Goal: Transaction & Acquisition: Book appointment/travel/reservation

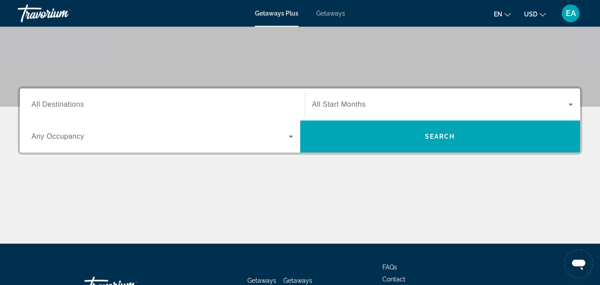
scroll to position [178, 0]
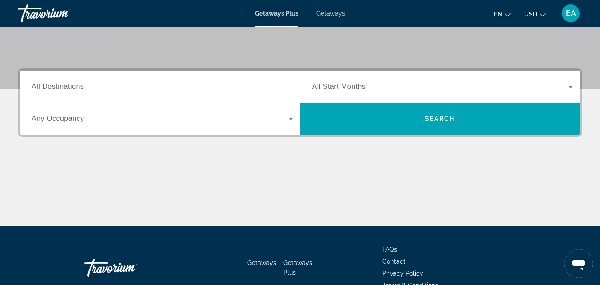
click at [74, 87] on span "All Destinations" at bounding box center [58, 87] width 52 height 8
click at [74, 87] on input "Destination All Destinations" at bounding box center [163, 87] width 262 height 11
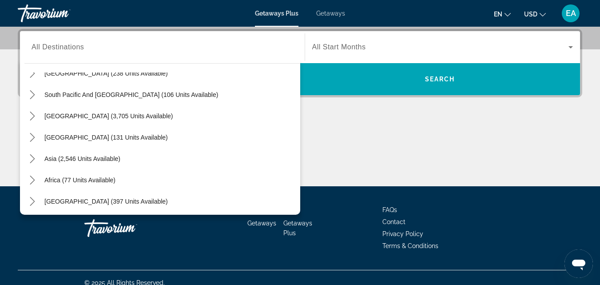
scroll to position [144, 0]
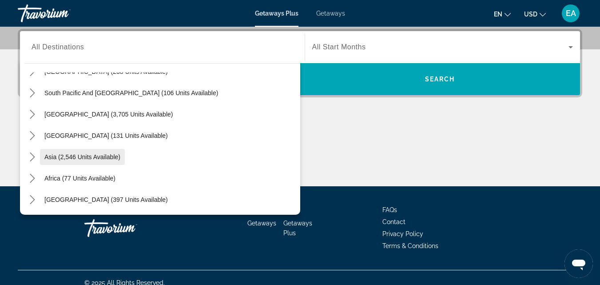
click at [67, 158] on span "Asia (2,546 units available)" at bounding box center [82, 156] width 76 height 7
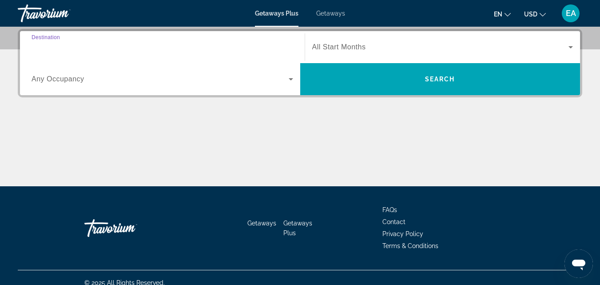
type input "**********"
click at [432, 117] on div "**********" at bounding box center [300, 107] width 600 height 157
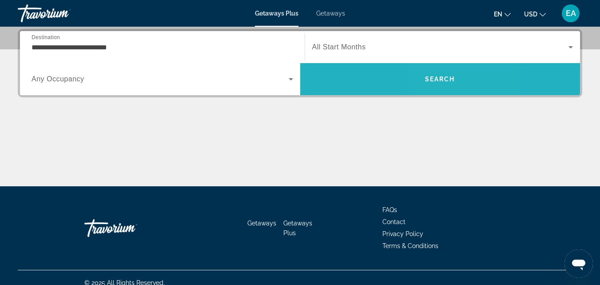
click at [438, 80] on span "Search" at bounding box center [440, 79] width 30 height 7
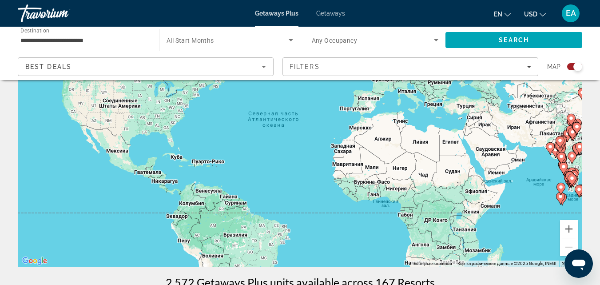
scroll to position [107, 0]
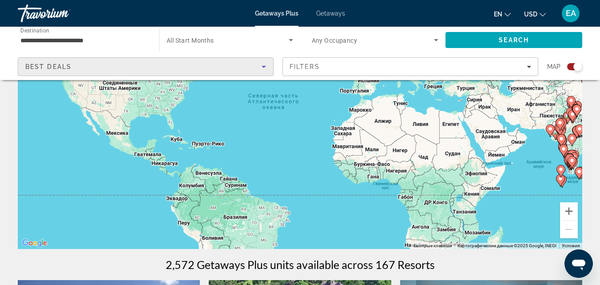
click at [263, 66] on icon "Sort by" at bounding box center [264, 67] width 4 height 2
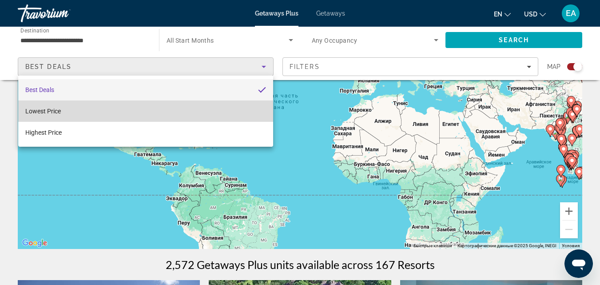
click at [64, 113] on mat-option "Lowest Price" at bounding box center [145, 110] width 255 height 21
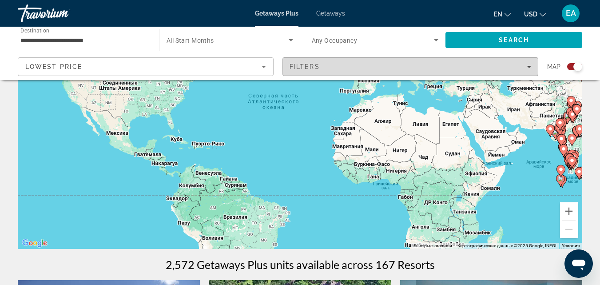
click at [529, 67] on icon "Filters" at bounding box center [529, 67] width 4 height 2
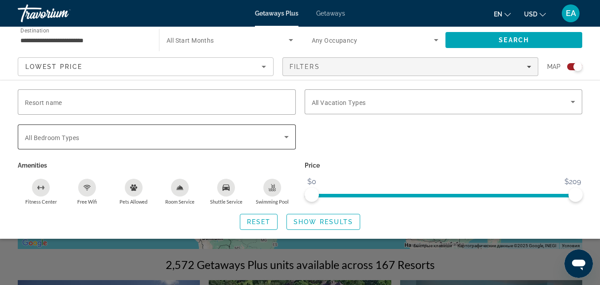
click at [286, 140] on icon "Search widget" at bounding box center [286, 137] width 11 height 11
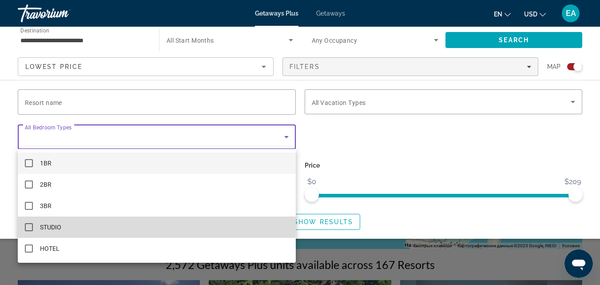
click at [28, 224] on mat-pseudo-checkbox at bounding box center [29, 227] width 8 height 8
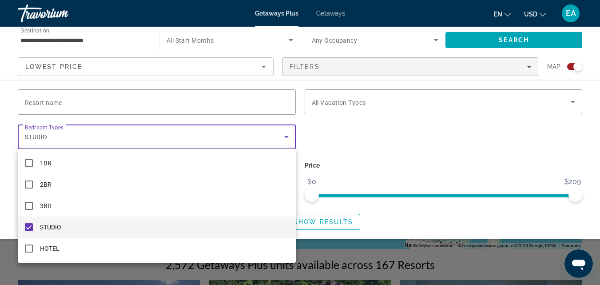
click at [574, 102] on div at bounding box center [300, 142] width 600 height 285
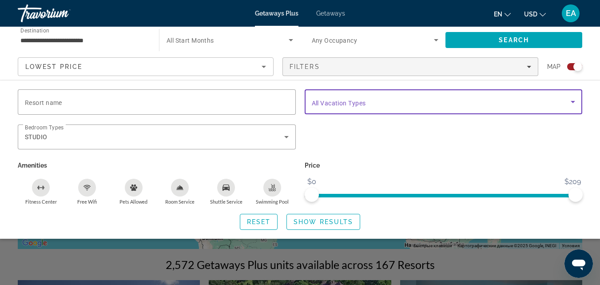
click at [574, 101] on icon "Search widget" at bounding box center [573, 102] width 4 height 2
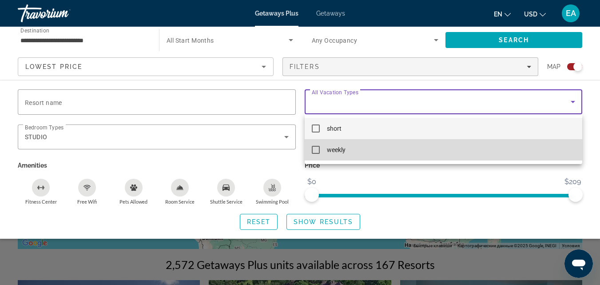
click at [315, 152] on mat-pseudo-checkbox at bounding box center [316, 150] width 8 height 8
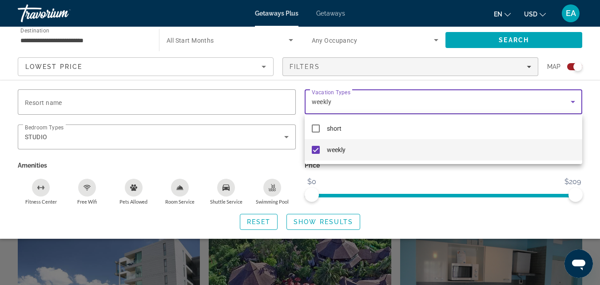
scroll to position [131, 0]
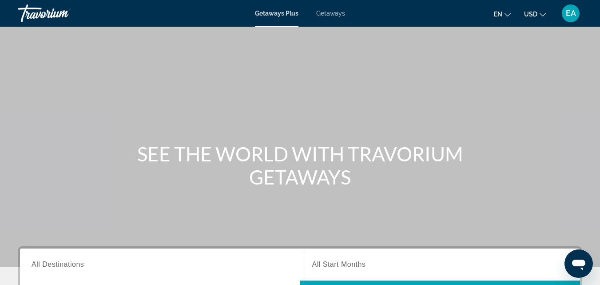
click at [322, 11] on span "Getaways" at bounding box center [330, 13] width 29 height 7
drag, startPoint x: 604, startPoint y: 176, endPoint x: 247, endPoint y: 89, distance: 367.7
click at [247, 89] on div "Main content" at bounding box center [300, 133] width 600 height 267
drag, startPoint x: 604, startPoint y: 279, endPoint x: 68, endPoint y: 263, distance: 535.7
click at [68, 263] on span "All Destinations" at bounding box center [58, 264] width 52 height 8
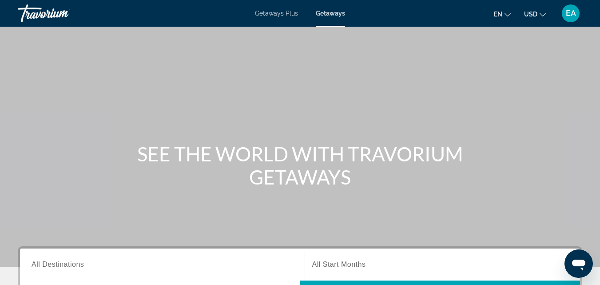
click at [68, 263] on input "Destination All Destinations" at bounding box center [163, 265] width 262 height 11
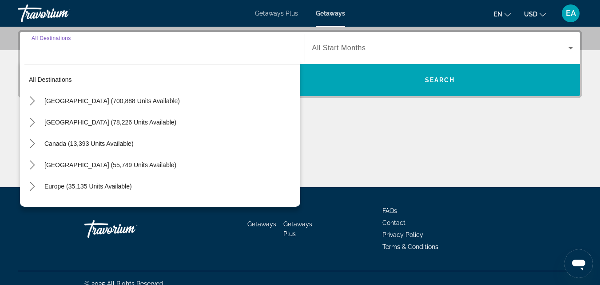
scroll to position [217, 0]
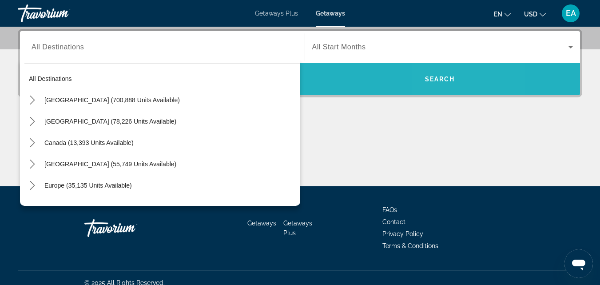
click at [457, 78] on span "Search" at bounding box center [440, 78] width 280 height 21
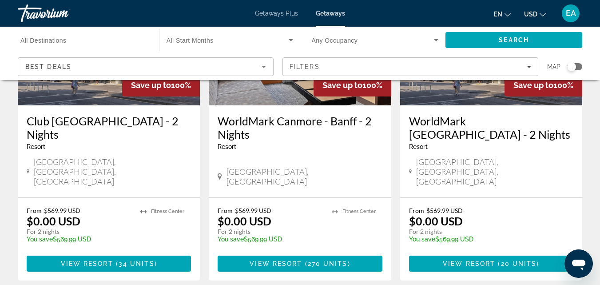
scroll to position [1156, 0]
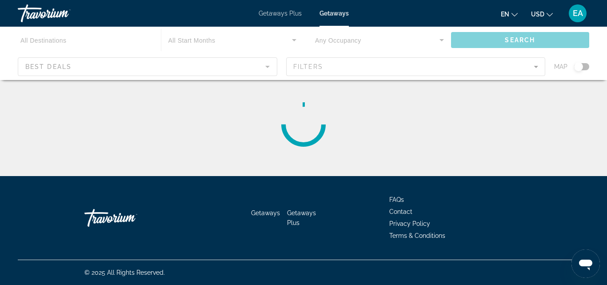
click at [74, 38] on div "Main content" at bounding box center [303, 53] width 607 height 53
click at [55, 40] on div "Main content" at bounding box center [303, 53] width 607 height 53
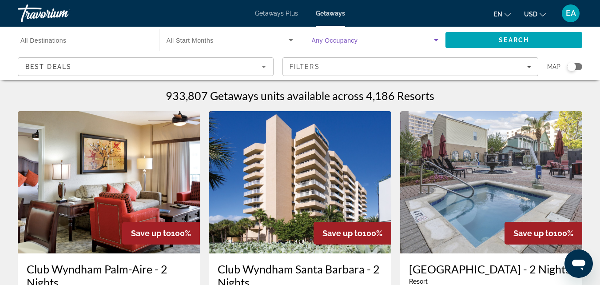
click at [435, 41] on icon "Search widget" at bounding box center [436, 40] width 11 height 11
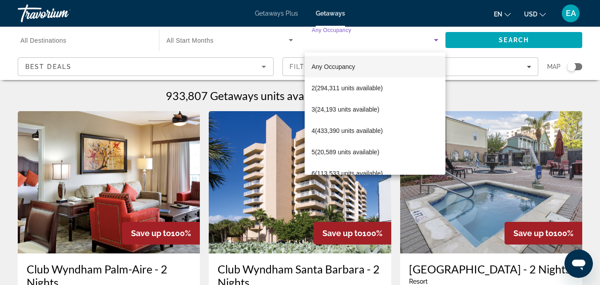
click at [291, 40] on div at bounding box center [300, 142] width 600 height 285
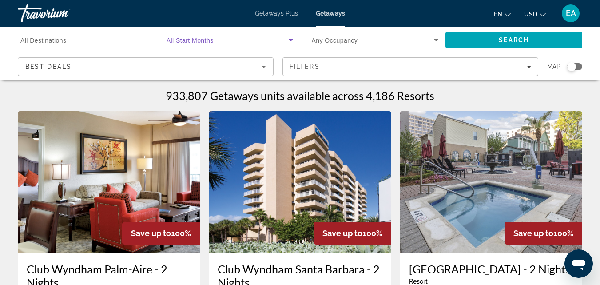
click at [291, 40] on icon "Search widget" at bounding box center [291, 40] width 4 height 2
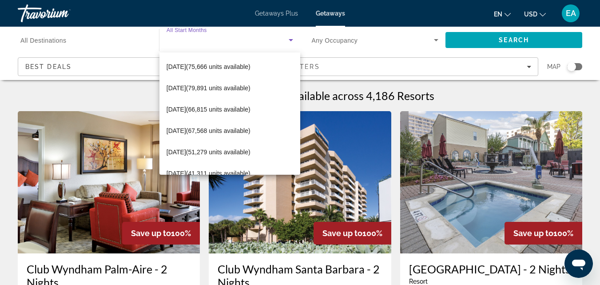
scroll to position [124, 0]
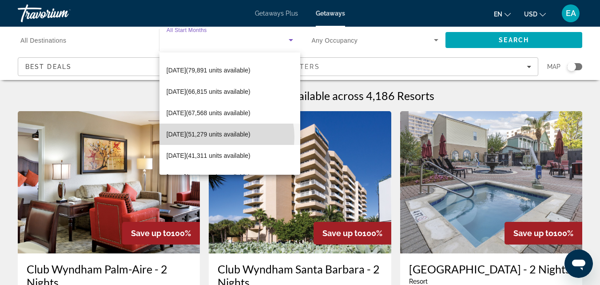
click at [216, 137] on span "[DATE] (51,279 units available)" at bounding box center [209, 134] width 84 height 11
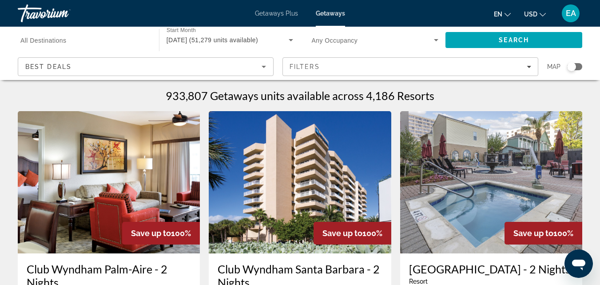
click at [58, 41] on span "All Destinations" at bounding box center [43, 40] width 46 height 7
click at [58, 41] on input "Destination All Destinations" at bounding box center [83, 40] width 127 height 11
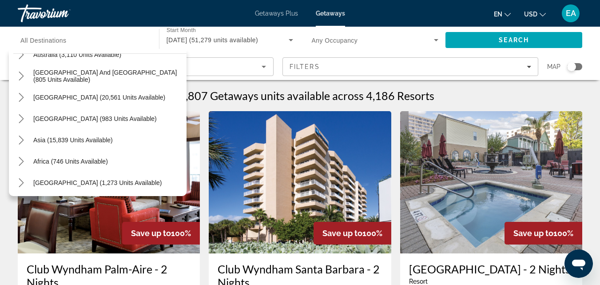
scroll to position [144, 0]
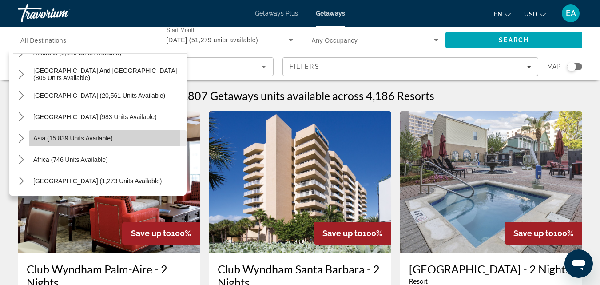
click at [45, 139] on span "Asia (15,839 units available)" at bounding box center [73, 138] width 80 height 7
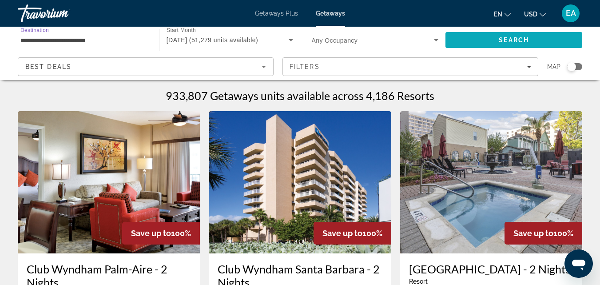
click at [496, 38] on span "Search" at bounding box center [514, 39] width 137 height 21
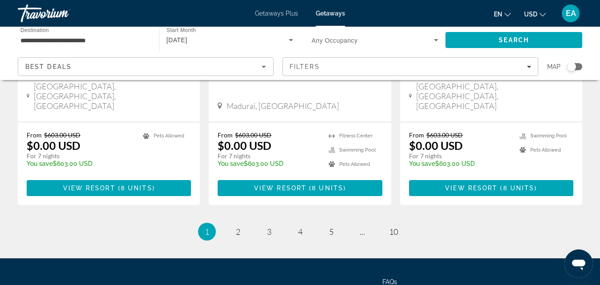
scroll to position [1179, 0]
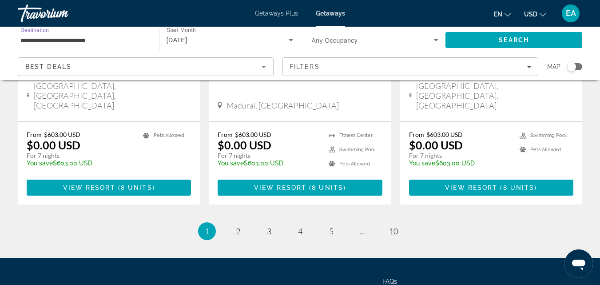
click at [140, 40] on input "**********" at bounding box center [83, 40] width 127 height 11
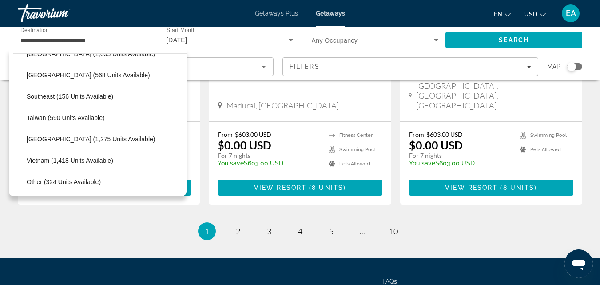
scroll to position [426, 0]
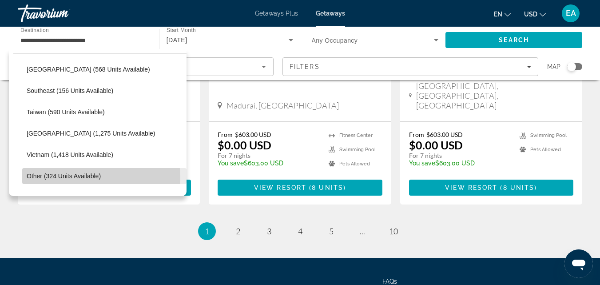
click at [70, 178] on span "Other (324 units available)" at bounding box center [64, 175] width 74 height 7
type input "**********"
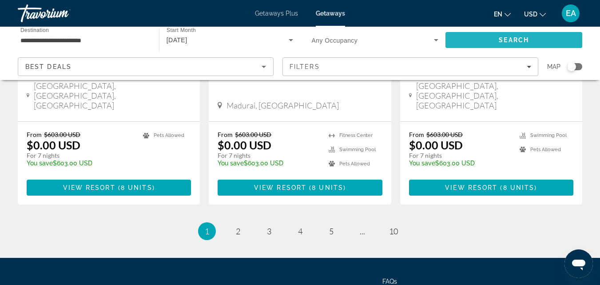
click at [482, 41] on span "Search" at bounding box center [514, 39] width 137 height 21
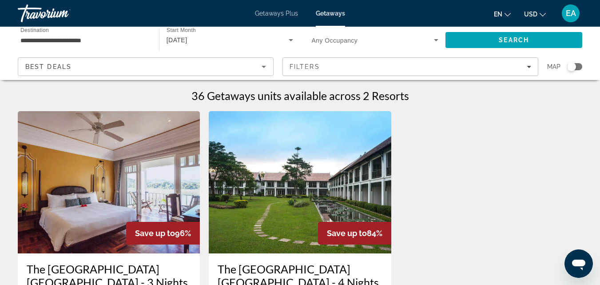
click at [81, 40] on input "**********" at bounding box center [83, 40] width 127 height 11
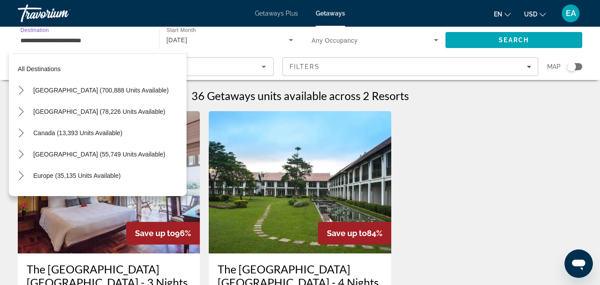
scroll to position [464, 0]
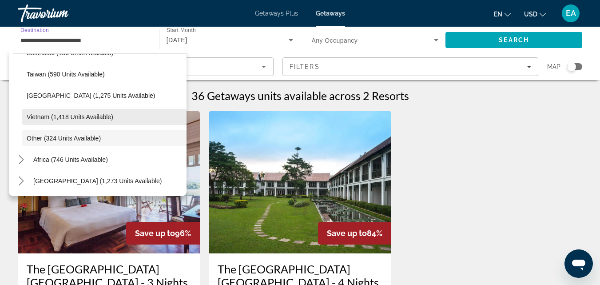
click at [83, 119] on span "Vietnam (1,418 units available)" at bounding box center [70, 116] width 87 height 7
type input "**********"
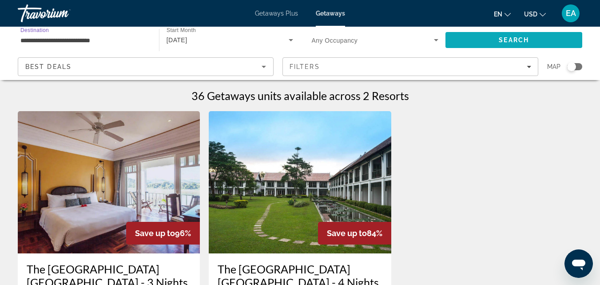
click at [522, 37] on span "Search" at bounding box center [514, 39] width 30 height 7
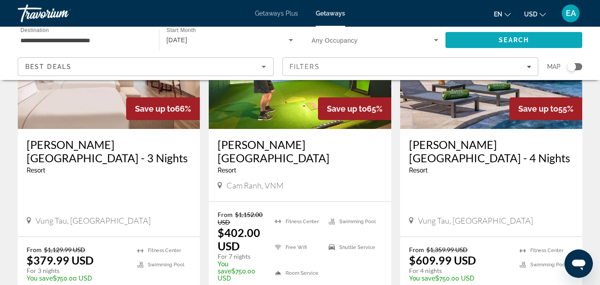
scroll to position [142, 0]
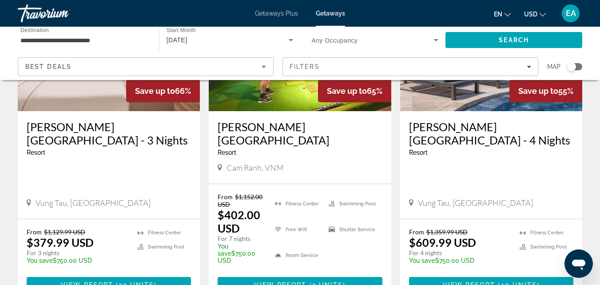
click at [277, 97] on img "Main content" at bounding box center [300, 40] width 182 height 142
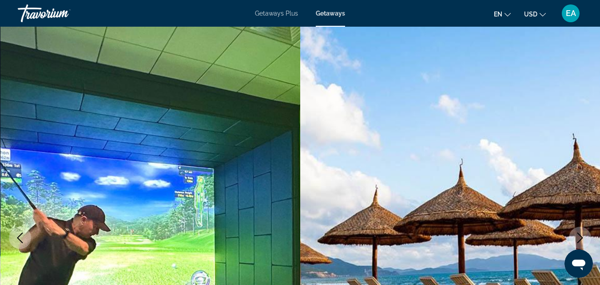
click at [592, 140] on img "Main content" at bounding box center [450, 238] width 300 height 422
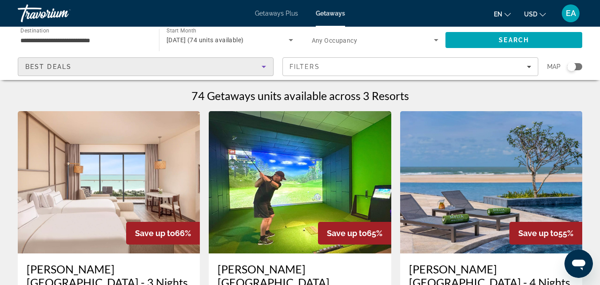
click at [89, 66] on div "Best Deals" at bounding box center [143, 66] width 236 height 11
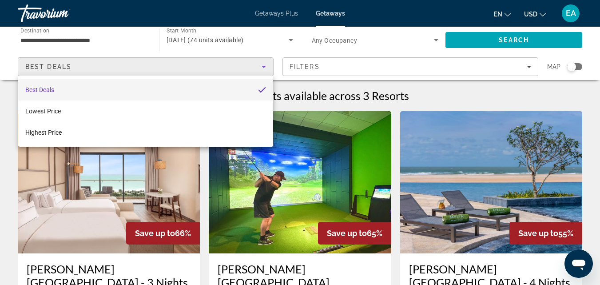
click at [529, 65] on div at bounding box center [300, 142] width 600 height 285
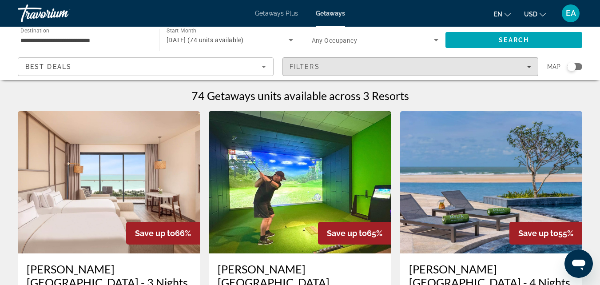
click at [529, 65] on icon "Filters" at bounding box center [529, 66] width 4 height 4
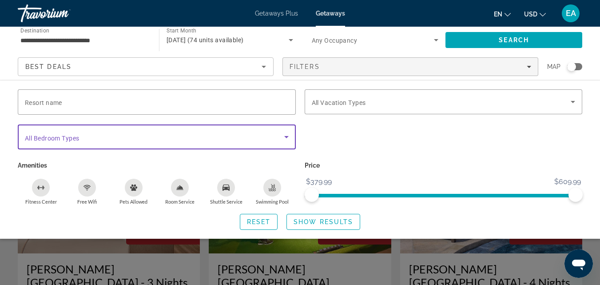
click at [285, 141] on icon "Search widget" at bounding box center [286, 137] width 11 height 11
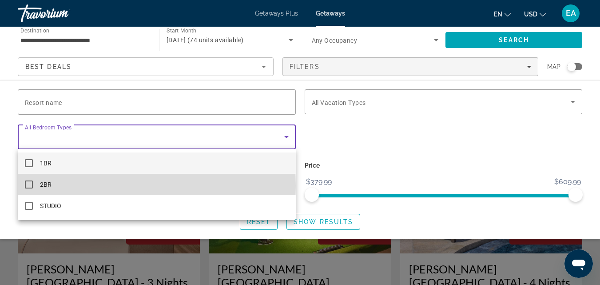
click at [27, 186] on mat-pseudo-checkbox at bounding box center [29, 184] width 8 height 8
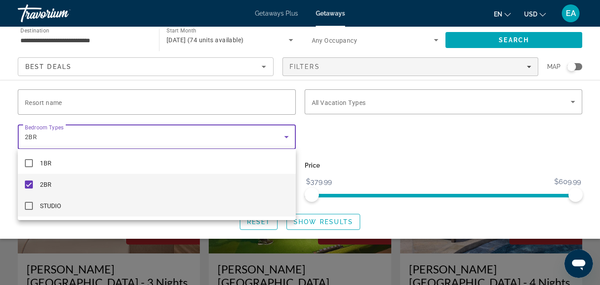
click at [28, 204] on mat-pseudo-checkbox at bounding box center [29, 206] width 8 height 8
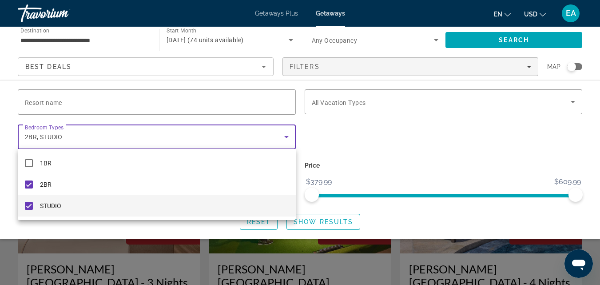
click at [574, 98] on div at bounding box center [300, 142] width 600 height 285
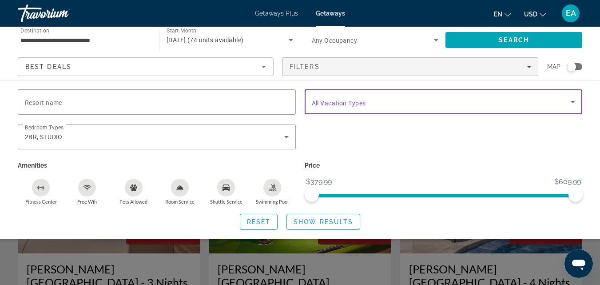
click at [574, 99] on icon "Search widget" at bounding box center [573, 101] width 11 height 11
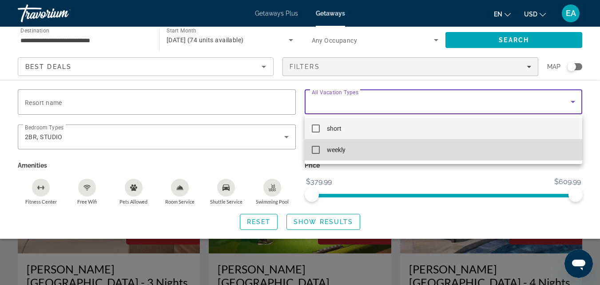
click at [318, 149] on mat-pseudo-checkbox at bounding box center [316, 150] width 8 height 8
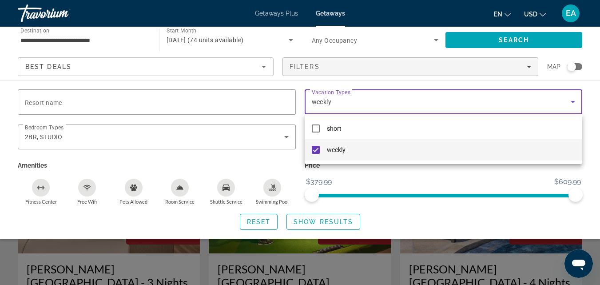
click at [236, 104] on div at bounding box center [300, 142] width 600 height 285
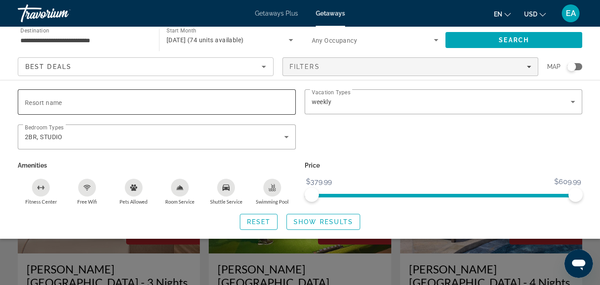
click at [136, 101] on input "Resort name" at bounding box center [157, 102] width 264 height 11
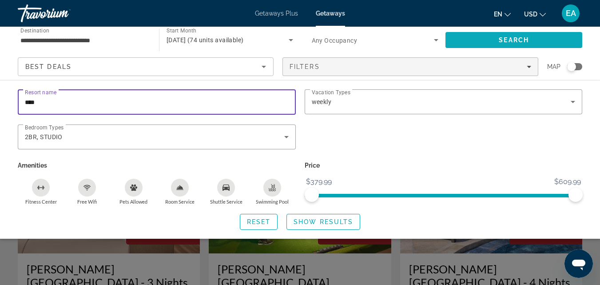
type input "****"
click at [544, 38] on span "Search" at bounding box center [514, 39] width 137 height 21
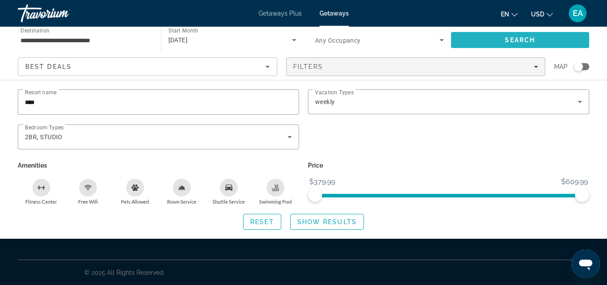
click at [544, 38] on span "Search" at bounding box center [520, 39] width 139 height 21
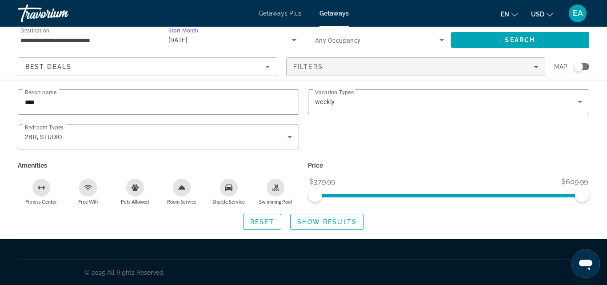
click at [290, 39] on icon "Search widget" at bounding box center [294, 40] width 11 height 11
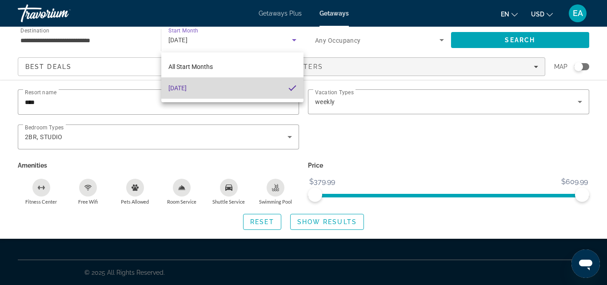
click at [276, 88] on mat-option "[DATE]" at bounding box center [232, 87] width 143 height 21
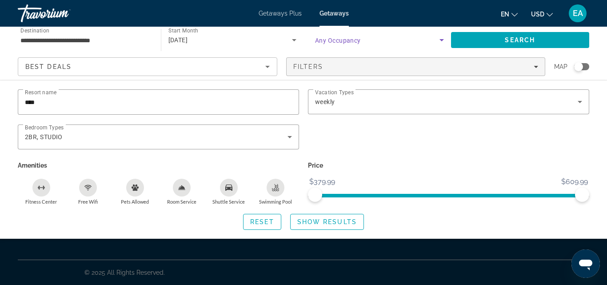
click at [441, 43] on icon "Search widget" at bounding box center [441, 40] width 11 height 11
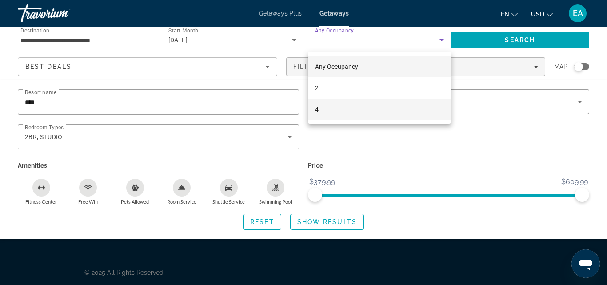
click at [318, 111] on span "4" at bounding box center [317, 109] width 4 height 11
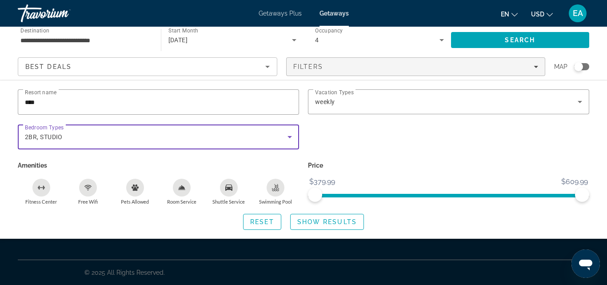
click at [288, 138] on icon "Search widget" at bounding box center [289, 137] width 11 height 11
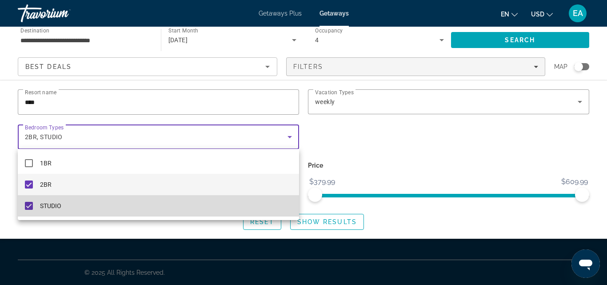
click at [28, 206] on mat-pseudo-checkbox at bounding box center [29, 206] width 8 height 8
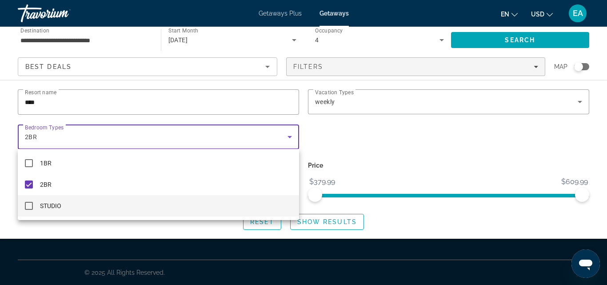
click at [510, 38] on div at bounding box center [303, 142] width 607 height 285
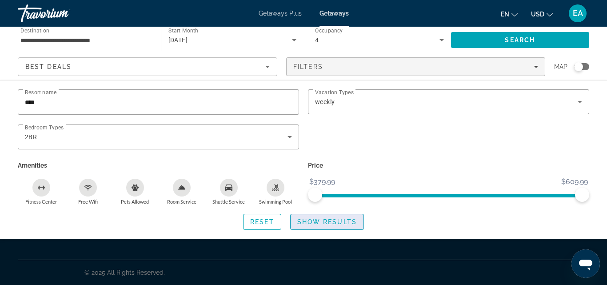
click at [329, 226] on span "Search widget" at bounding box center [327, 221] width 73 height 21
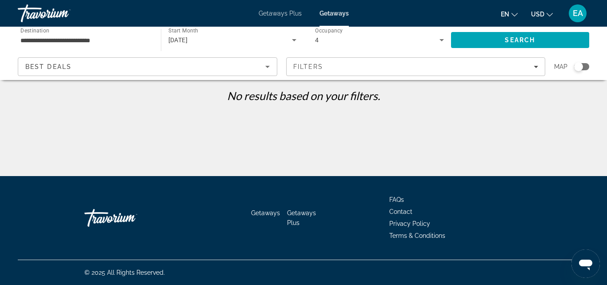
click at [262, 62] on icon "Sort by" at bounding box center [267, 66] width 11 height 11
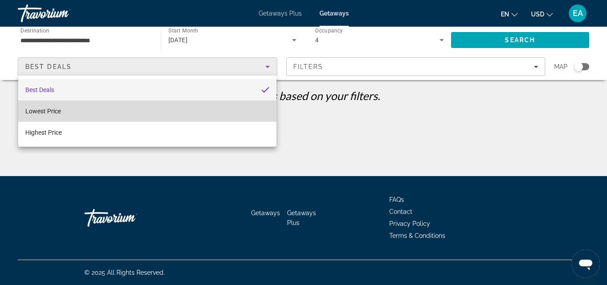
click at [47, 112] on span "Lowest Price" at bounding box center [43, 111] width 36 height 7
